Goal: Information Seeking & Learning: Find specific page/section

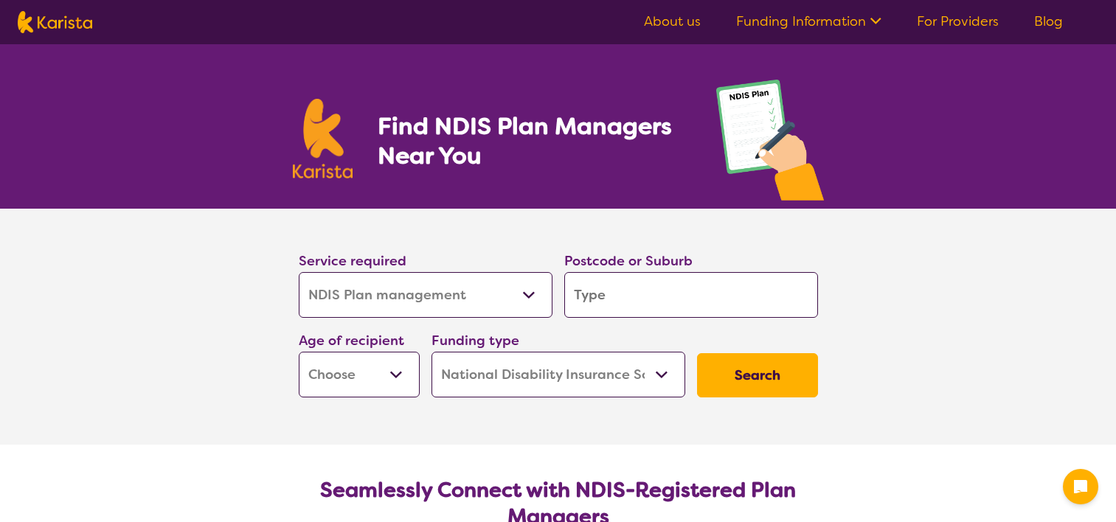
select select "NDIS Plan management"
select select "NDIS"
select select "NDIS Plan management"
select select "NDIS"
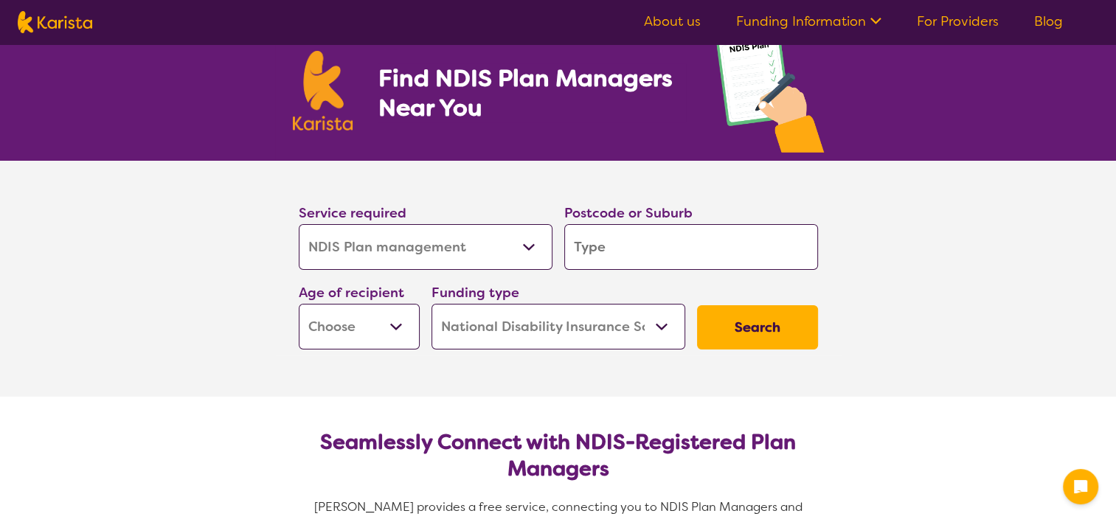
scroll to position [74, 0]
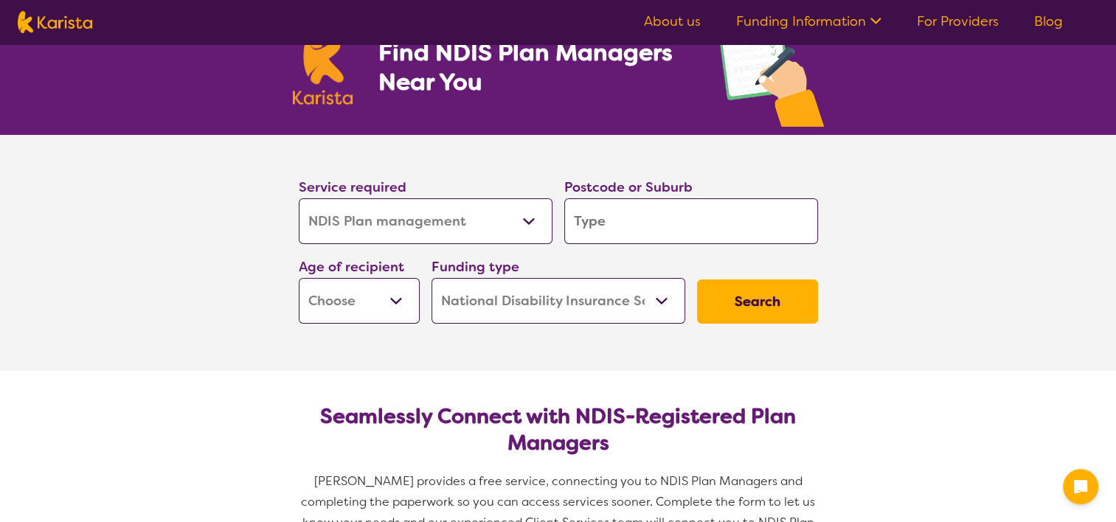
click at [380, 223] on select "Allied Health Assistant Assessment ([MEDICAL_DATA] or [MEDICAL_DATA]) Behaviour…" at bounding box center [426, 221] width 254 height 46
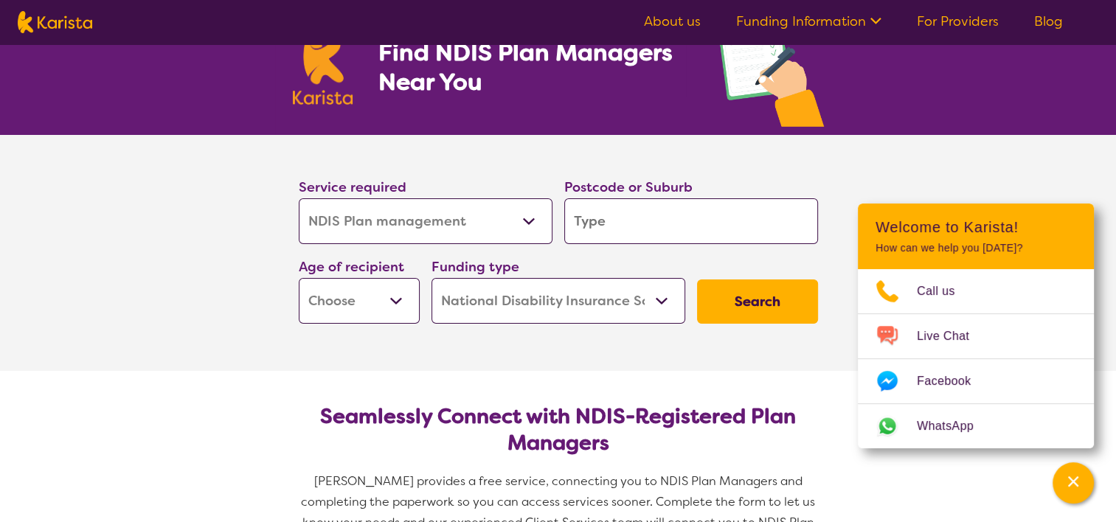
click at [380, 223] on select "Allied Health Assistant Assessment ([MEDICAL_DATA] or [MEDICAL_DATA]) Behaviour…" at bounding box center [426, 221] width 254 height 46
click at [590, 226] on input "search" at bounding box center [691, 221] width 254 height 46
type input "o"
type input "ox"
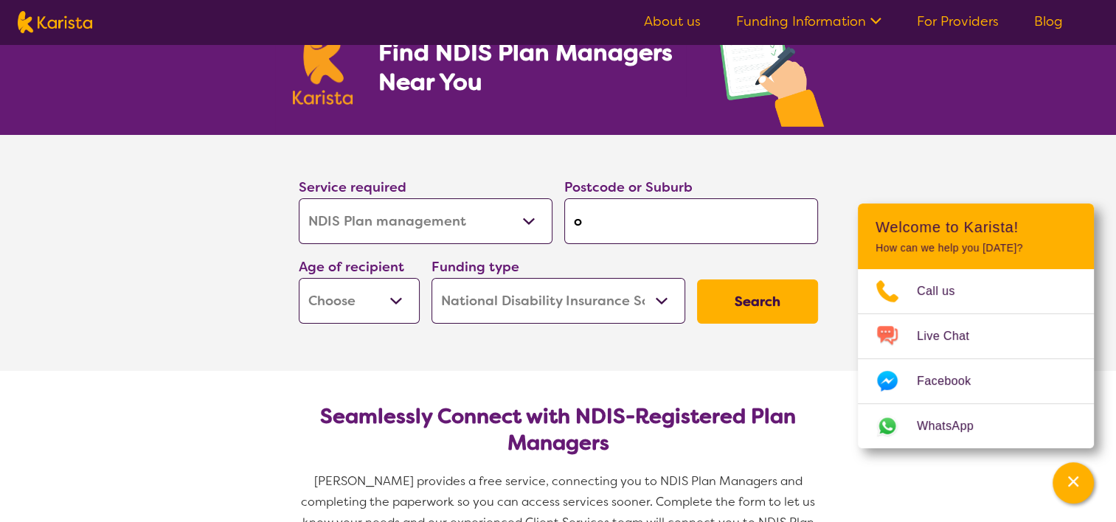
type input "ox"
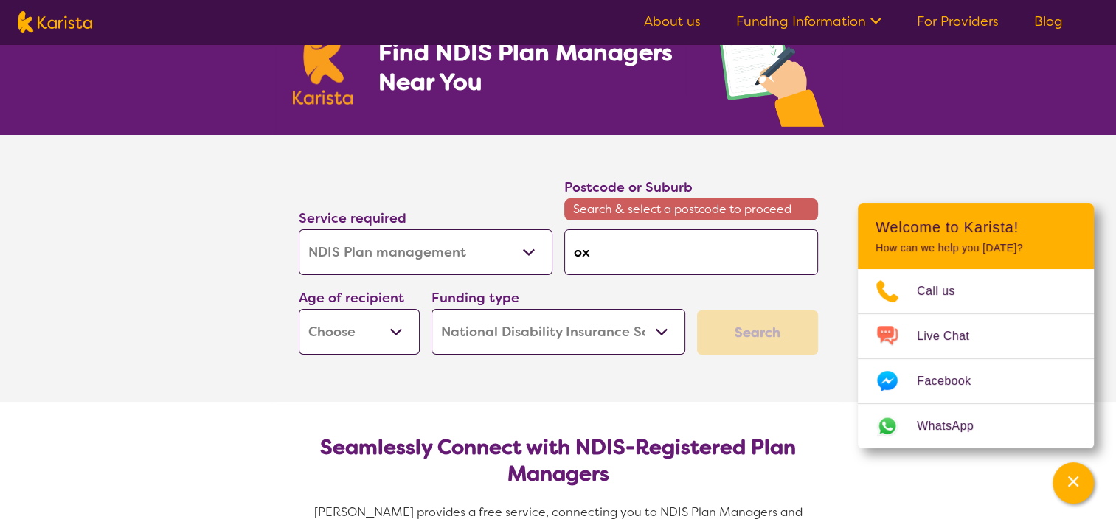
type input "oxk"
type input "ox"
type input "oxl"
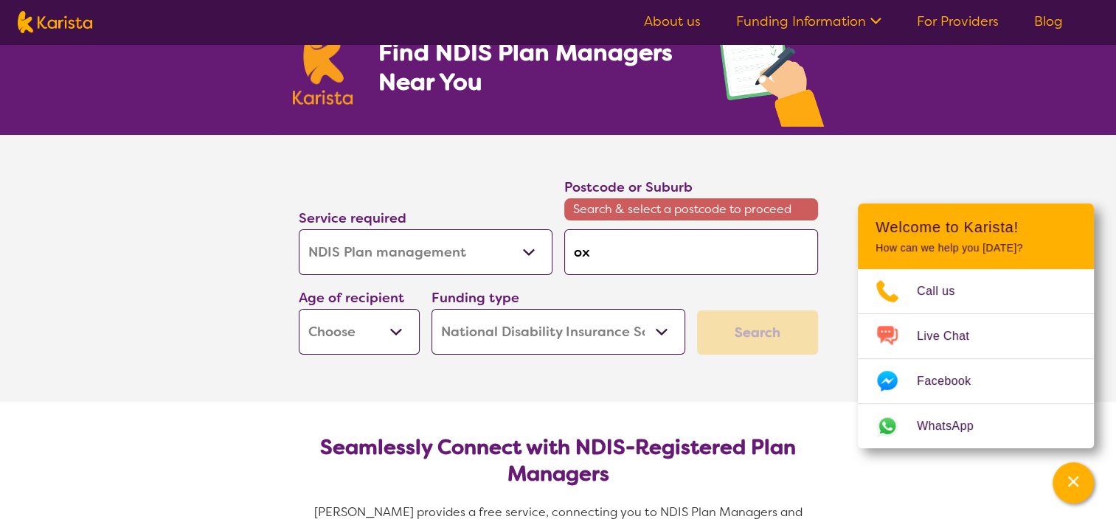
type input "oxl"
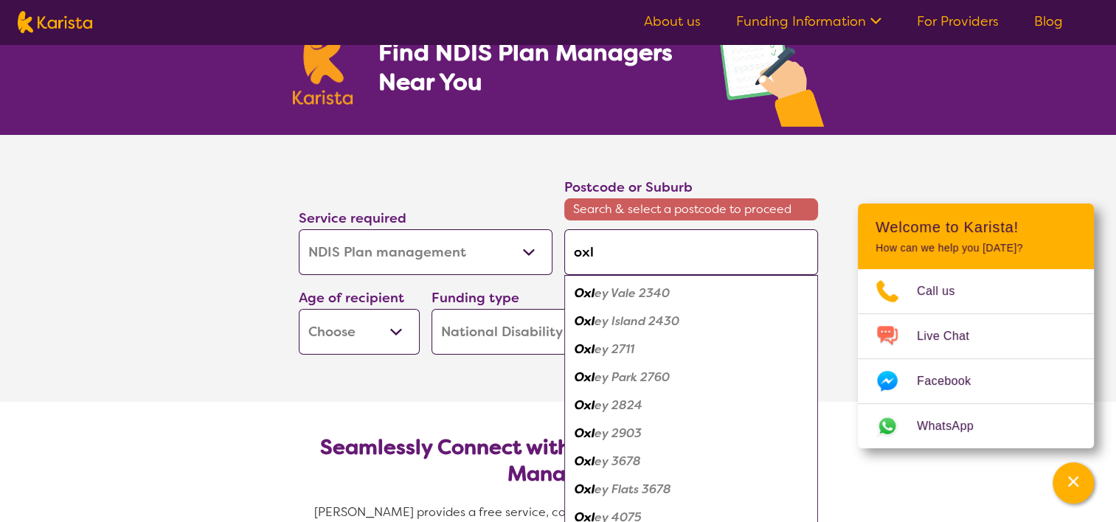
type input "oxle"
type input "oxley"
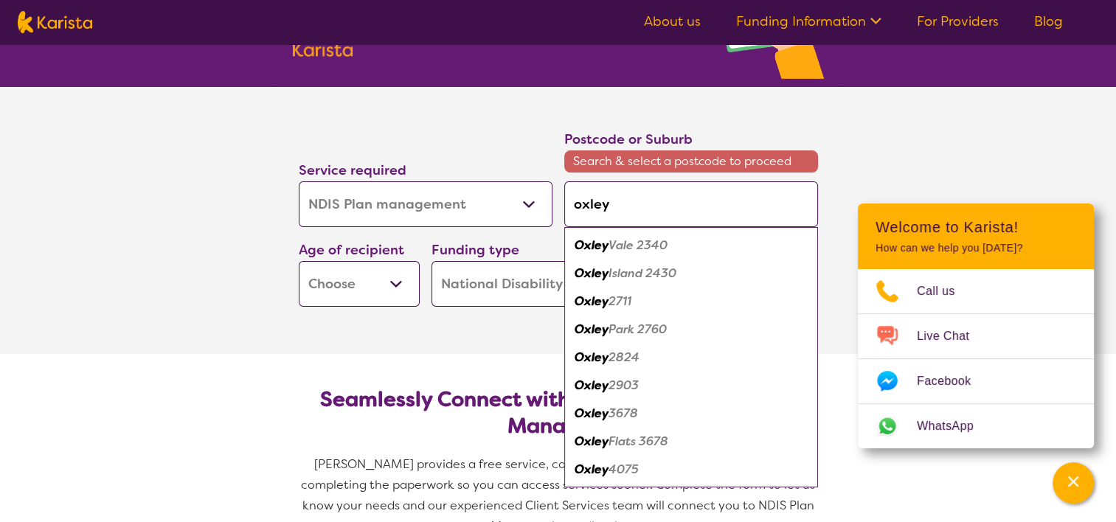
scroll to position [148, 0]
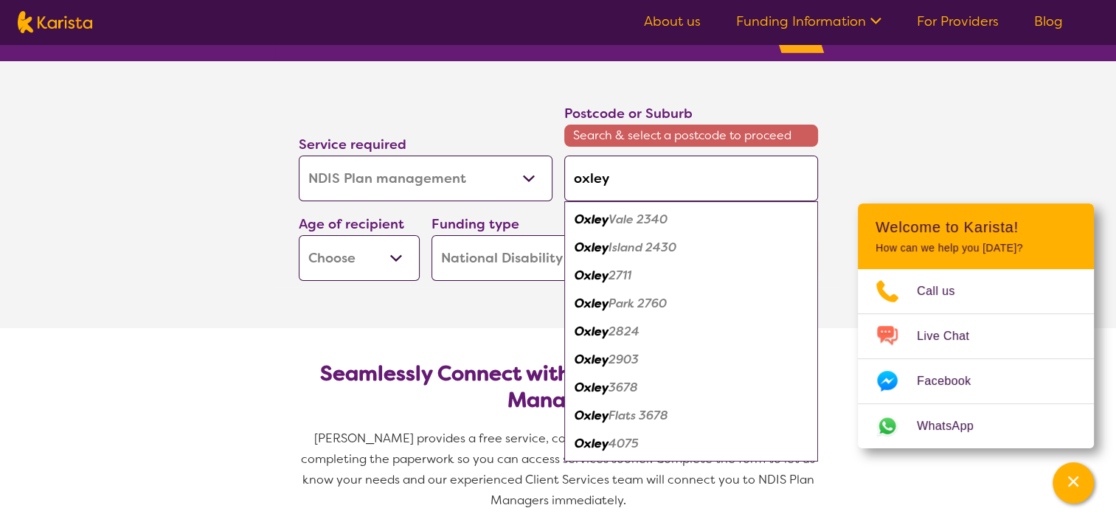
click at [637, 443] on em "4075" at bounding box center [623, 443] width 30 height 15
type input "4075"
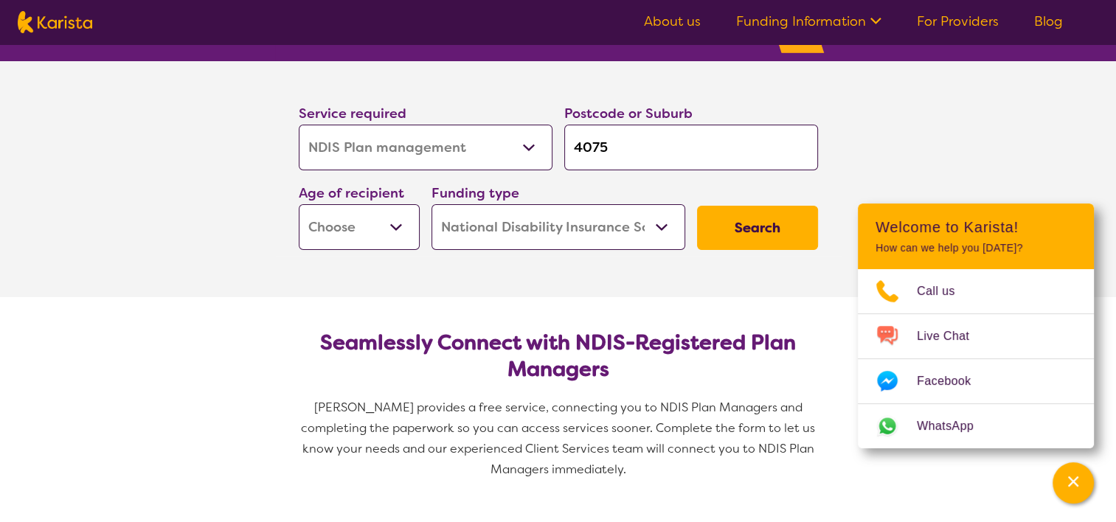
click at [398, 229] on select "Early Childhood - 0 to 9 Child - 10 to 11 Adolescent - 12 to 17 Adult - 18 to 6…" at bounding box center [359, 227] width 121 height 46
select select "AD"
click at [299, 204] on select "Early Childhood - 0 to 9 Child - 10 to 11 Adolescent - 12 to 17 Adult - 18 to 6…" at bounding box center [359, 227] width 121 height 46
select select "AD"
click at [665, 223] on select "Home Care Package (HCP) National Disability Insurance Scheme (NDIS) I don't know" at bounding box center [558, 227] width 254 height 46
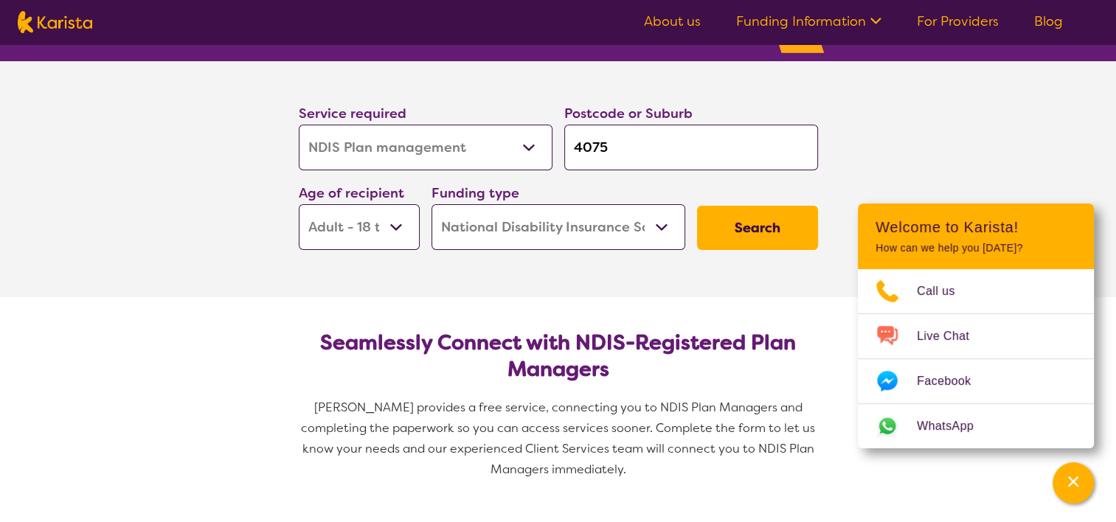
click at [665, 223] on select "Home Care Package (HCP) National Disability Insurance Scheme (NDIS) I don't know" at bounding box center [558, 227] width 254 height 46
click at [720, 216] on button "Search" at bounding box center [757, 228] width 121 height 44
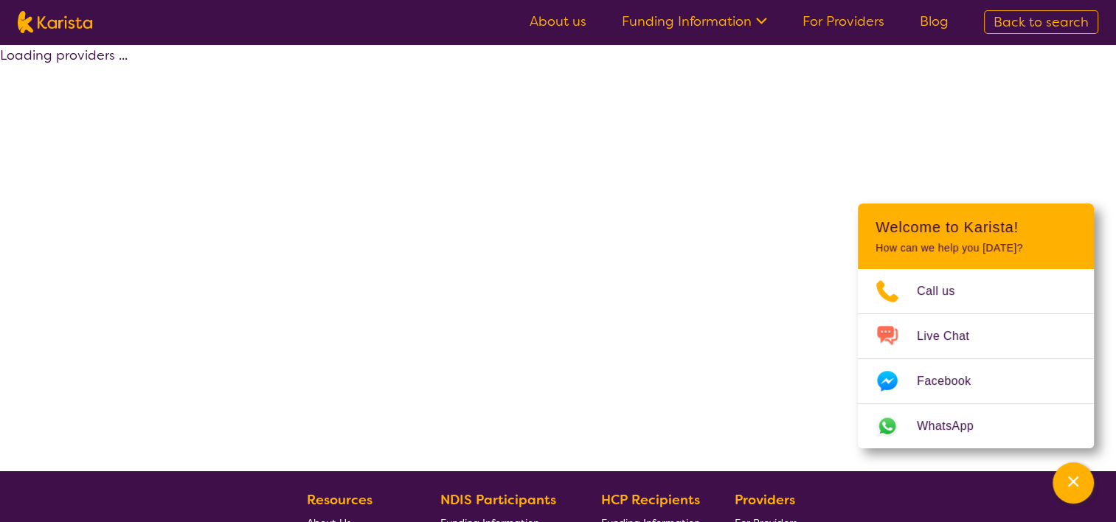
select select "by_score"
